Goal: Find specific page/section: Locate a particular part of the current website

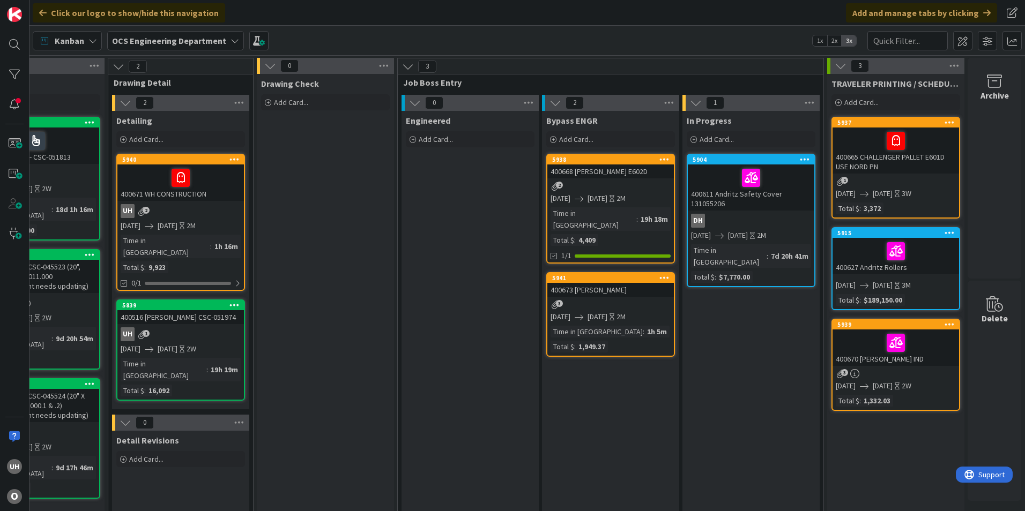
click at [633, 183] on div "2" at bounding box center [610, 186] width 127 height 9
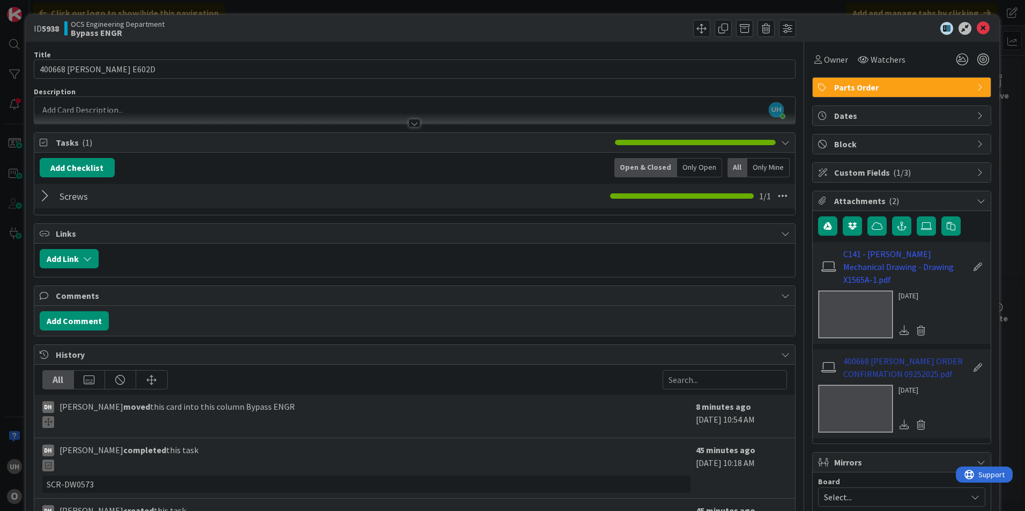
click at [892, 367] on link "400668 PURVIS CASPER ORDER CONFIRMATION 09252025.pdf" at bounding box center [905, 368] width 124 height 26
click at [977, 23] on icon at bounding box center [983, 28] width 13 height 13
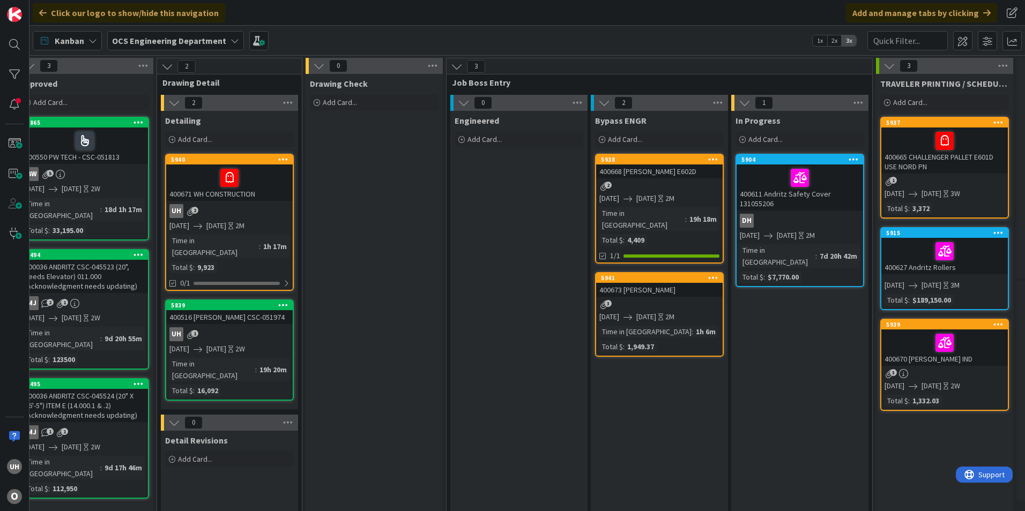
scroll to position [0, 934]
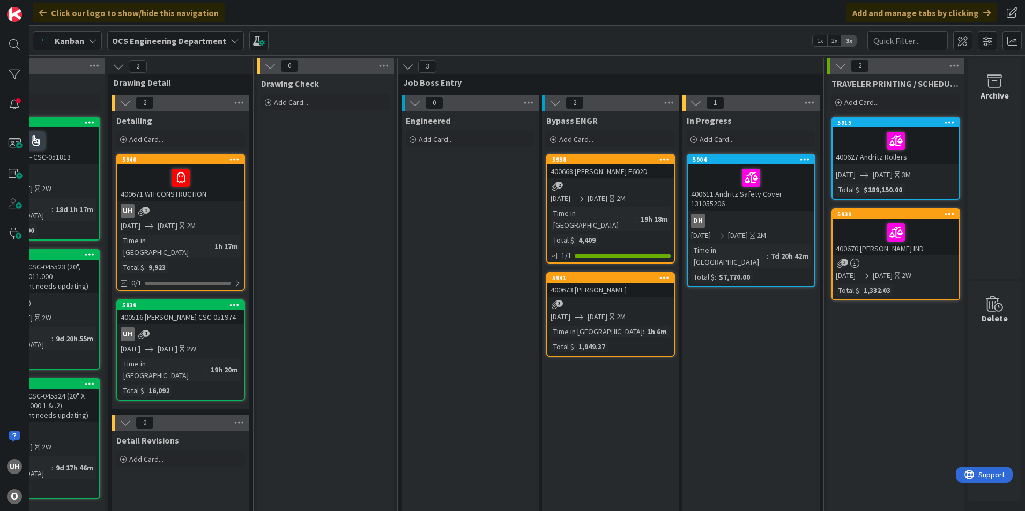
click at [851, 232] on div at bounding box center [896, 232] width 120 height 23
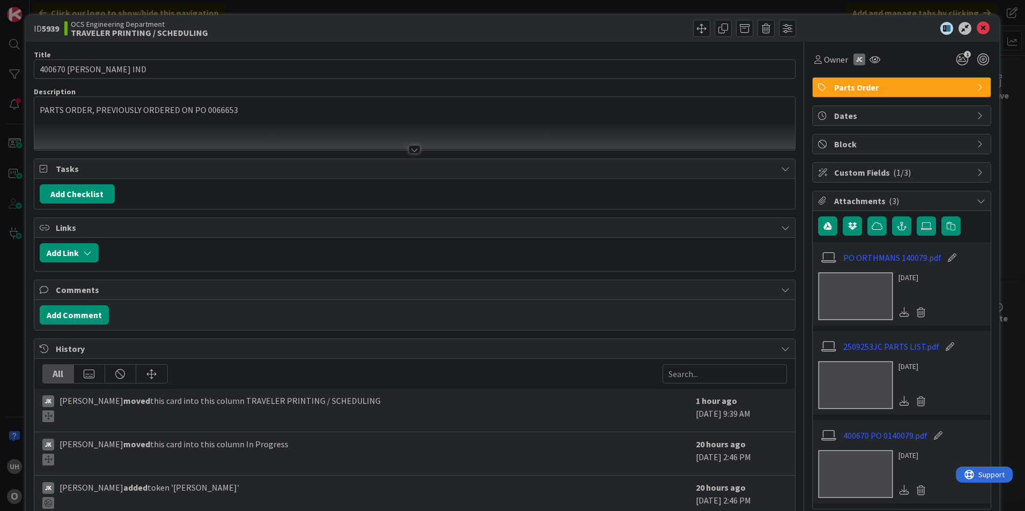
click at [410, 147] on div at bounding box center [415, 149] width 12 height 9
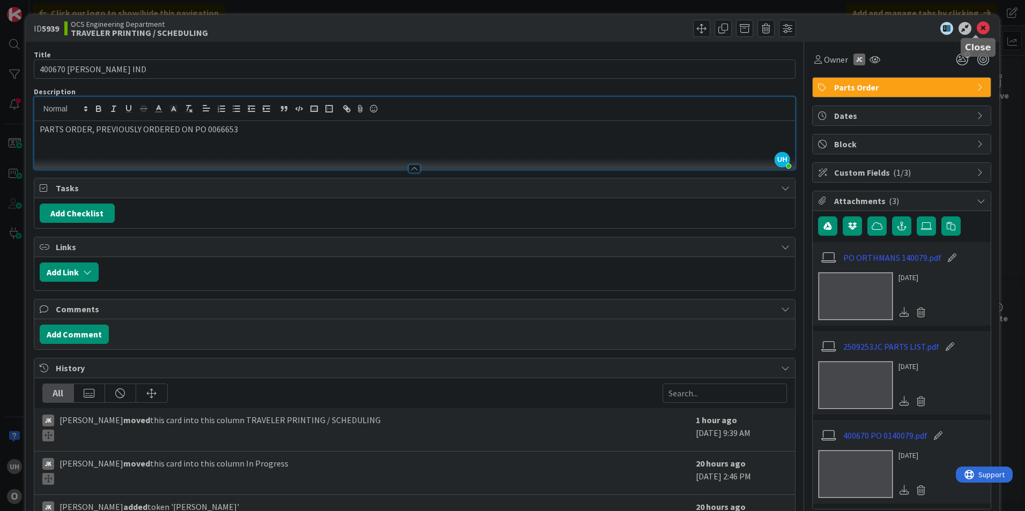
click at [979, 32] on icon at bounding box center [983, 28] width 13 height 13
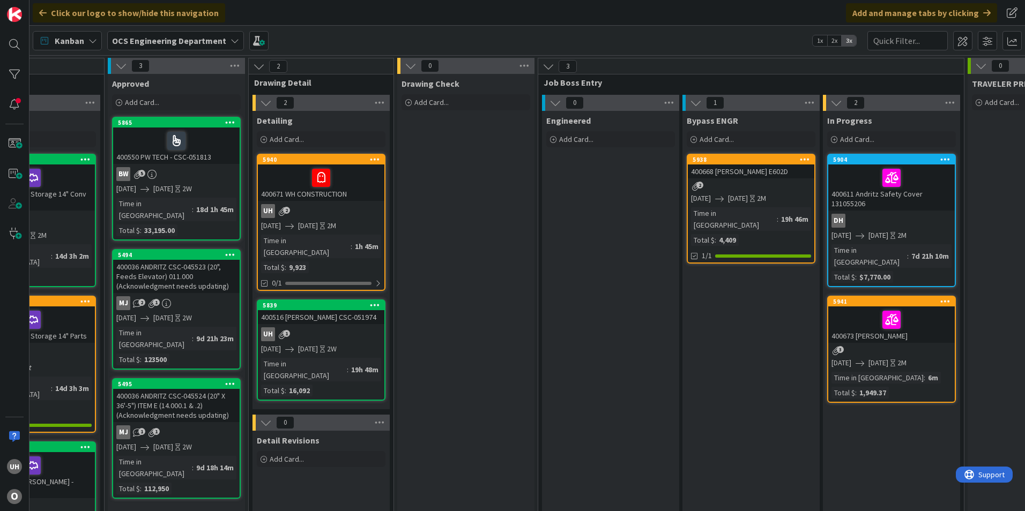
scroll to position [0, 738]
